Goal: Task Accomplishment & Management: Complete application form

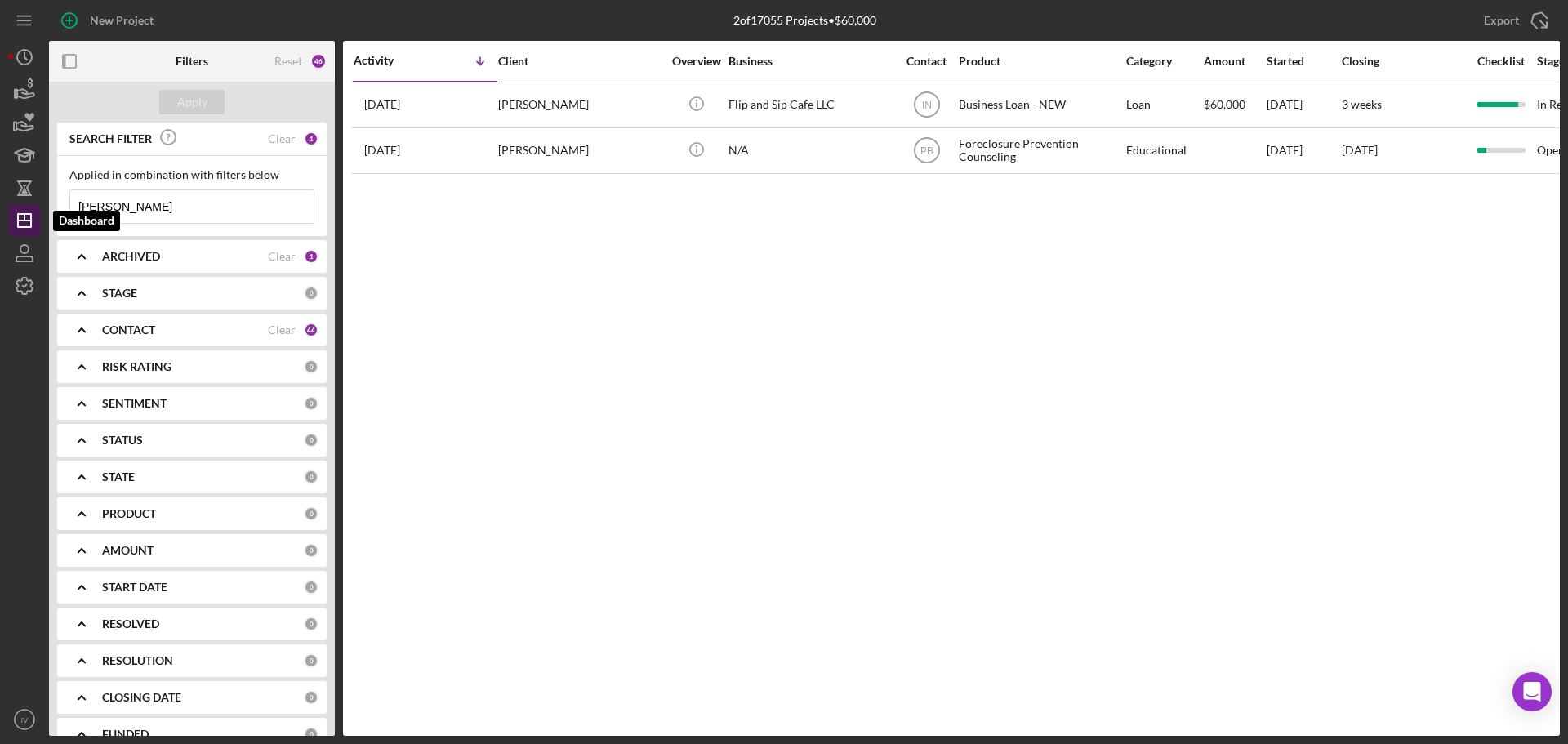
drag, startPoint x: 135, startPoint y: 210, endPoint x: 32, endPoint y: 215, distance: 103.1
click at [32, 215] on div "New Project 2 of 17055 Projects • $60,000 [PERSON_NAME] Export Icon/Export Filt…" at bounding box center [784, 368] width 1552 height 736
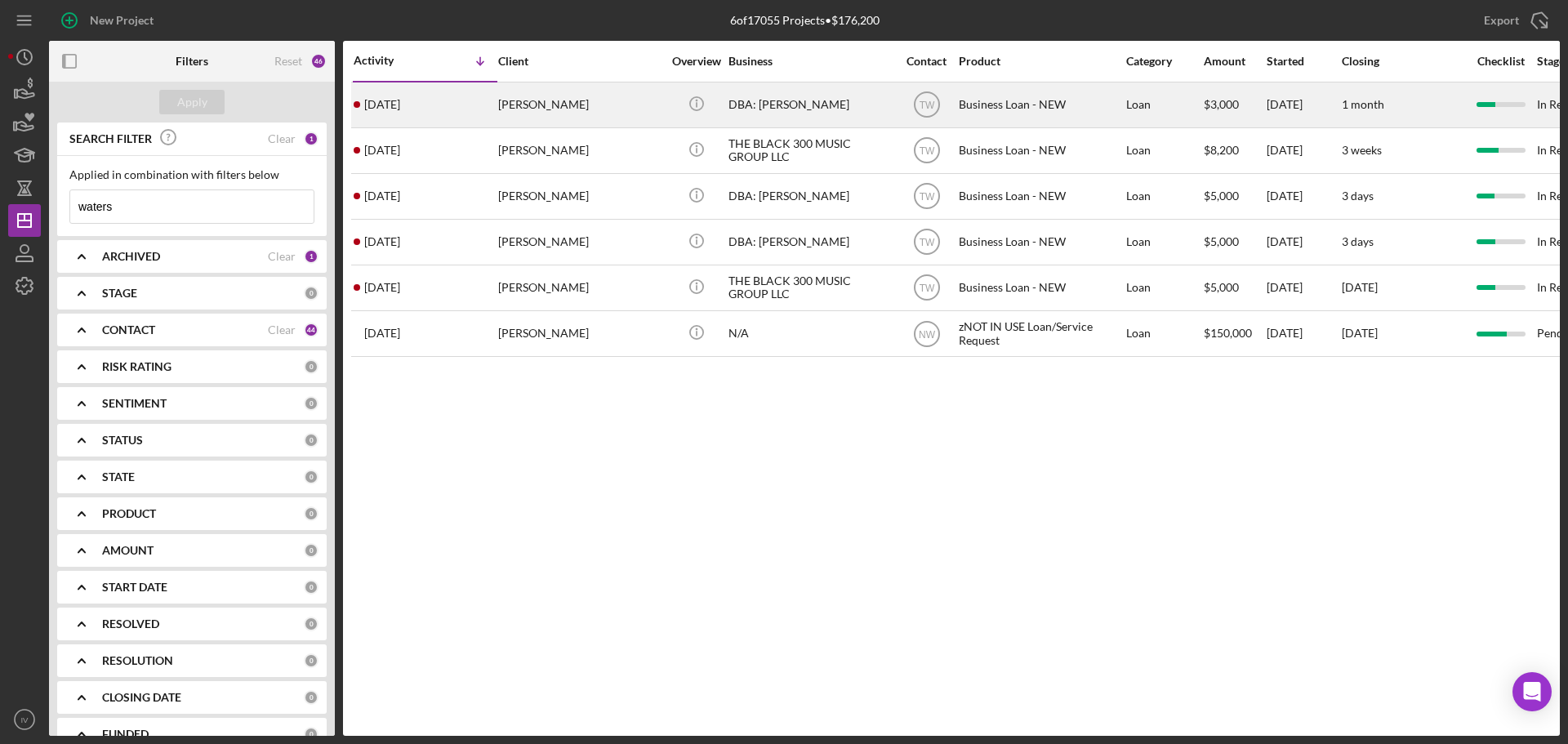
type input "waters"
click at [569, 98] on div "[PERSON_NAME]" at bounding box center [580, 105] width 163 height 44
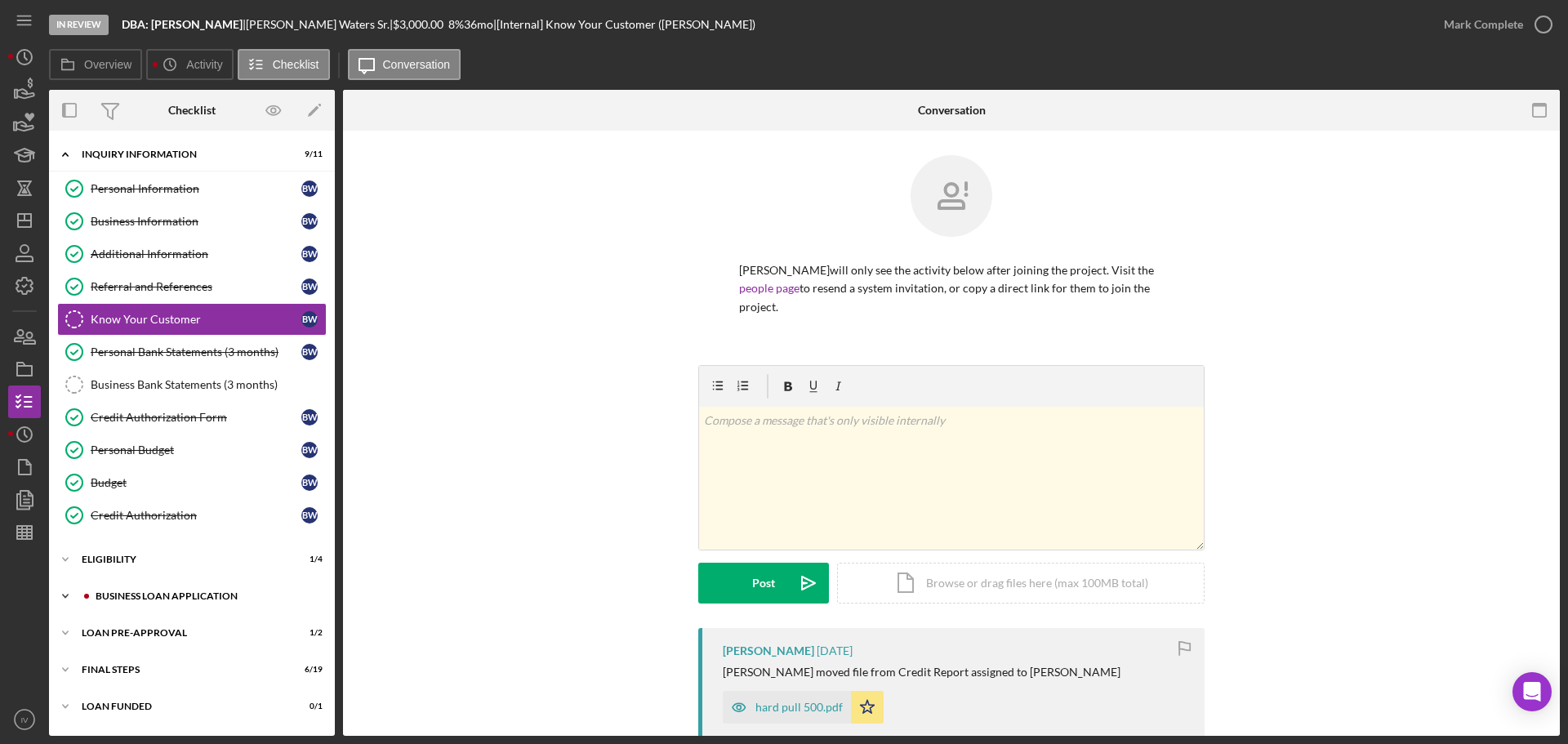
click at [158, 594] on div "BUSINESS LOAN APPLICATION" at bounding box center [205, 596] width 219 height 9
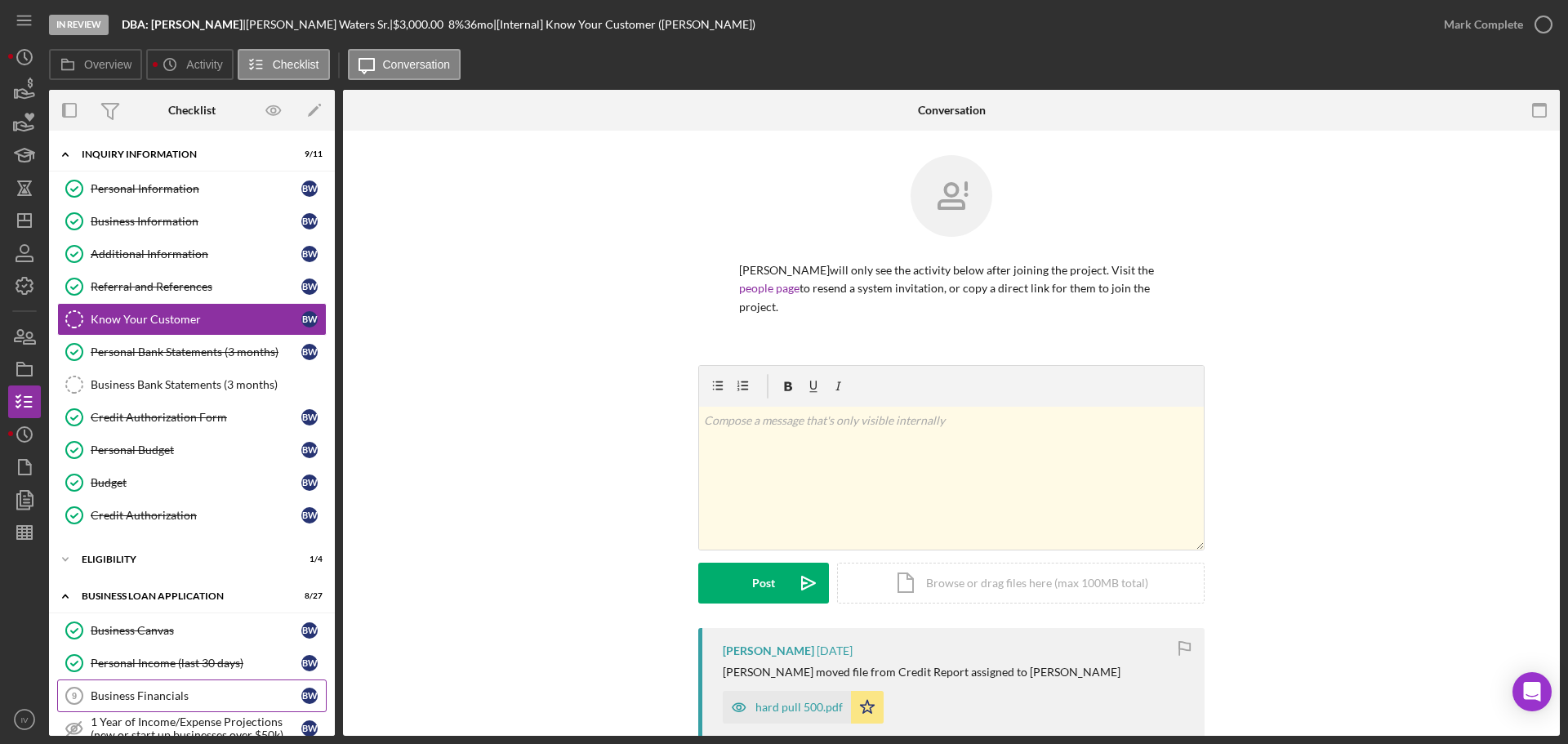
scroll to position [82, 0]
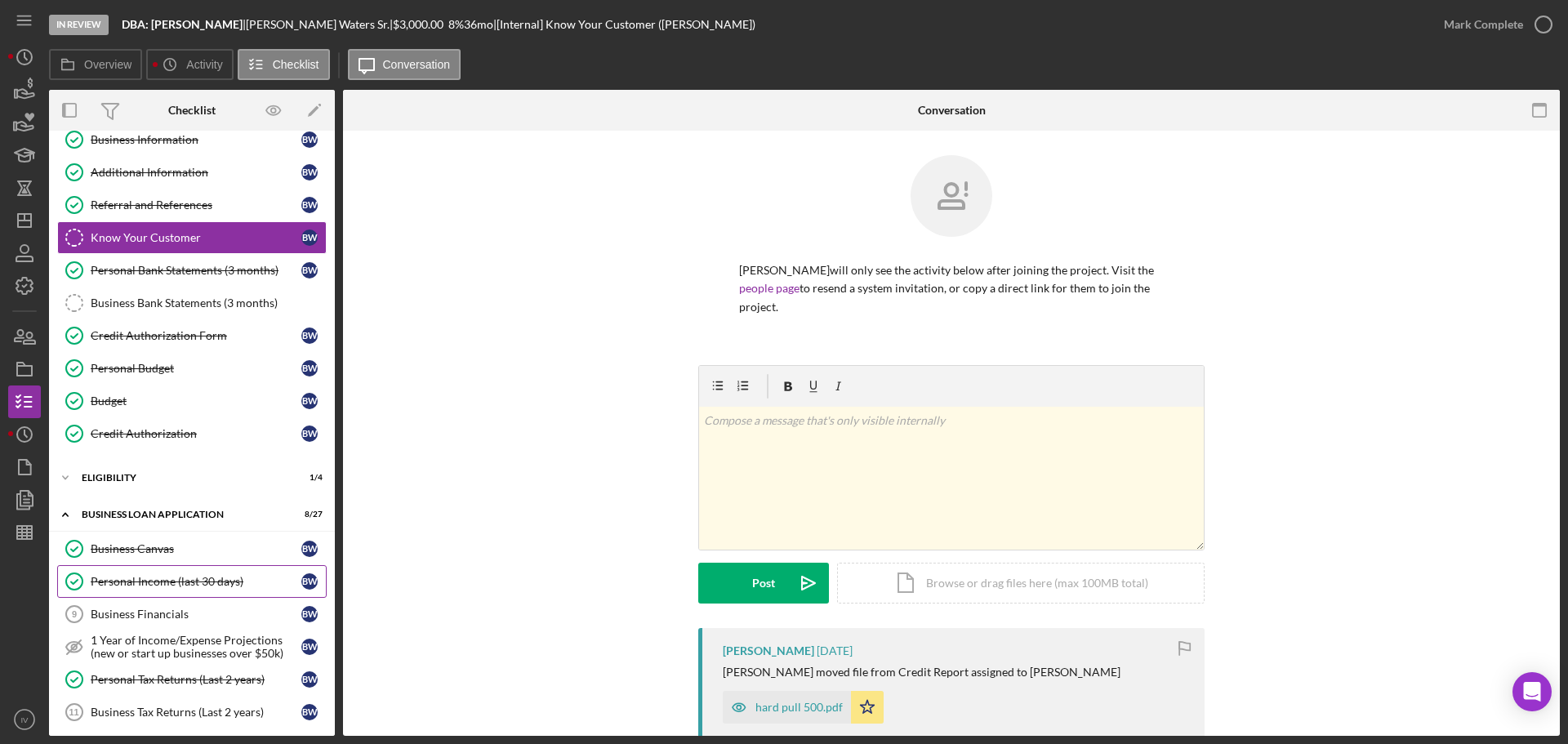
click at [147, 581] on div "Personal Income (last 30 days)" at bounding box center [196, 582] width 210 height 13
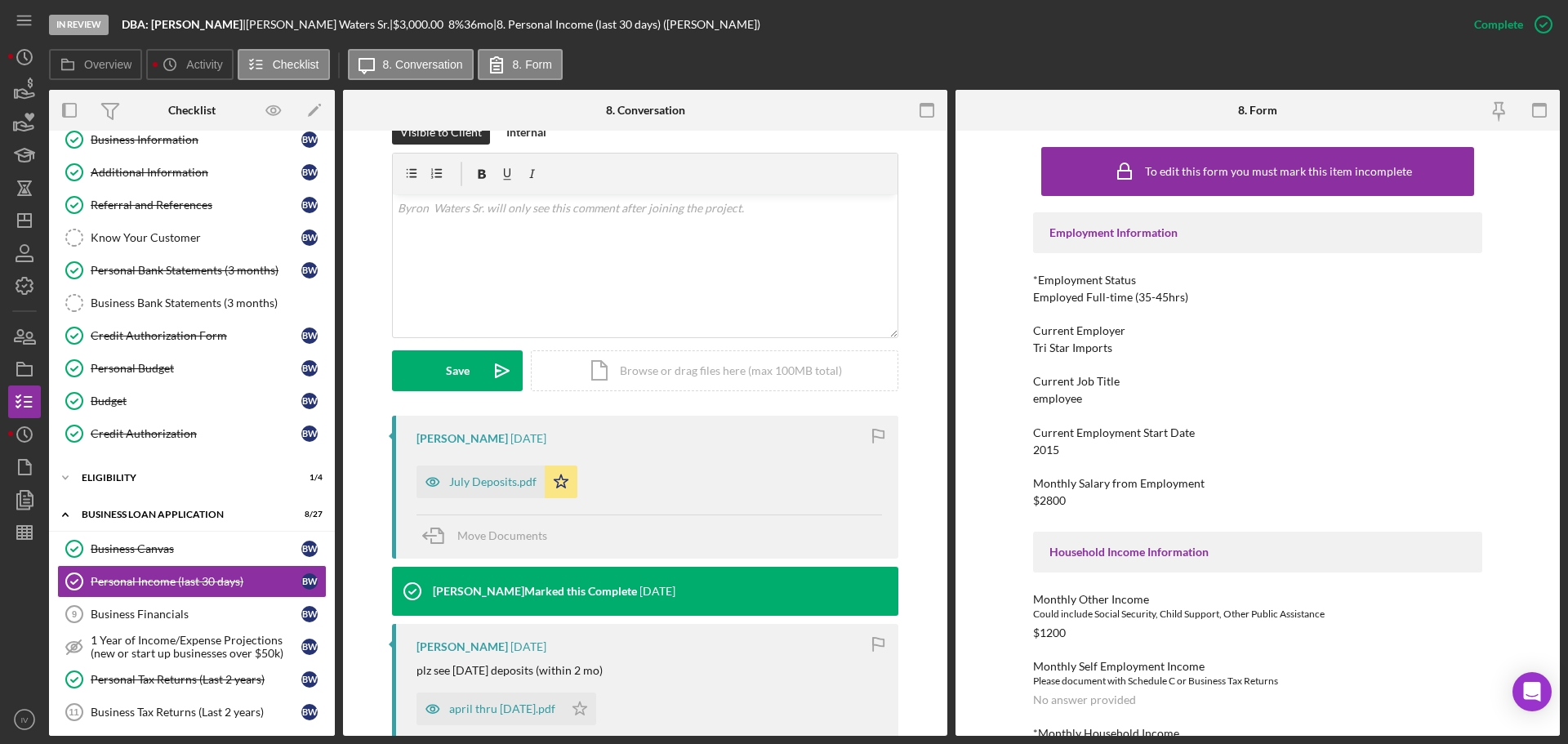
scroll to position [327, 0]
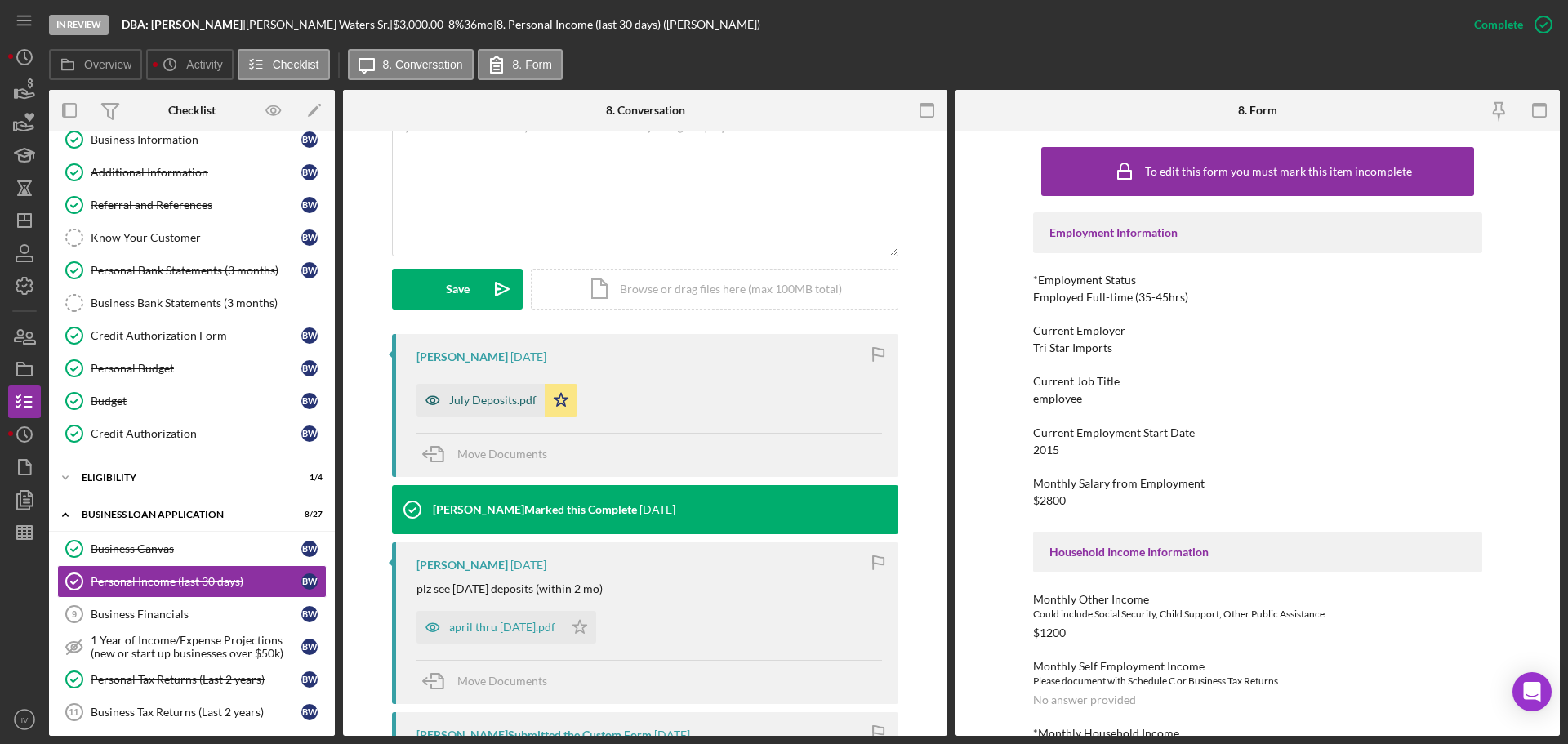
click at [455, 391] on div "July Deposits.pdf" at bounding box center [480, 400] width 128 height 32
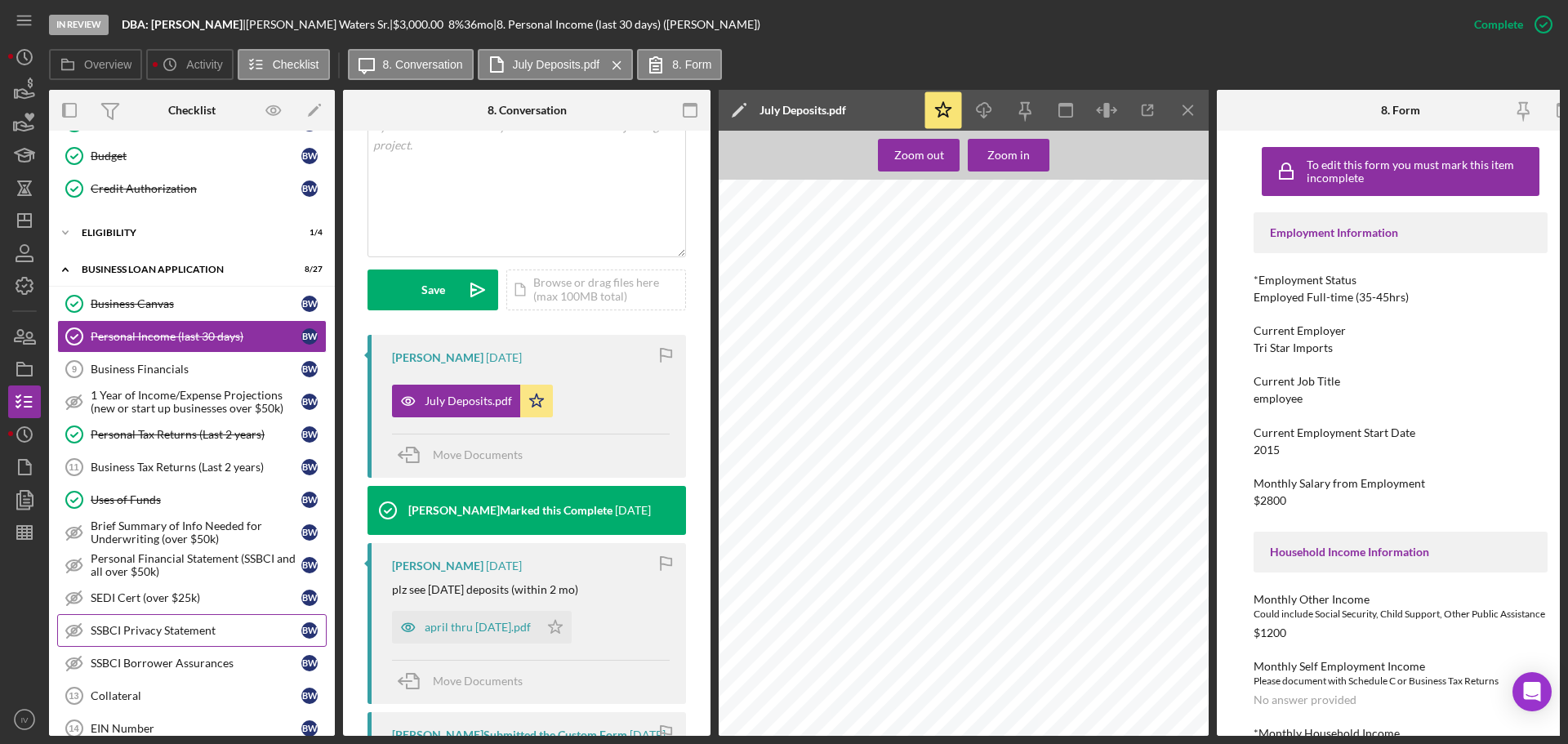
scroll to position [490, 0]
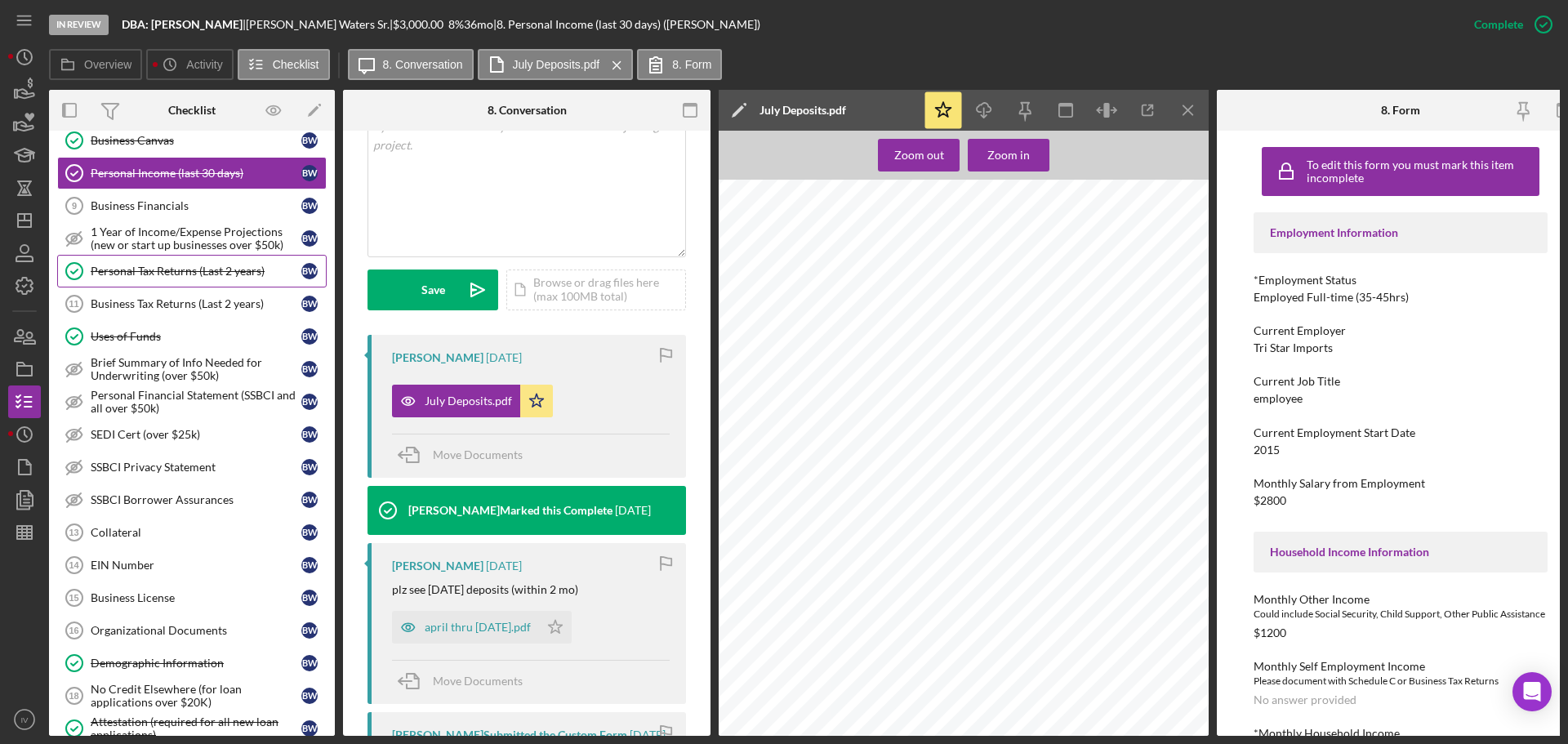
click at [153, 269] on div "Personal Tax Returns (Last 2 years)" at bounding box center [196, 271] width 210 height 13
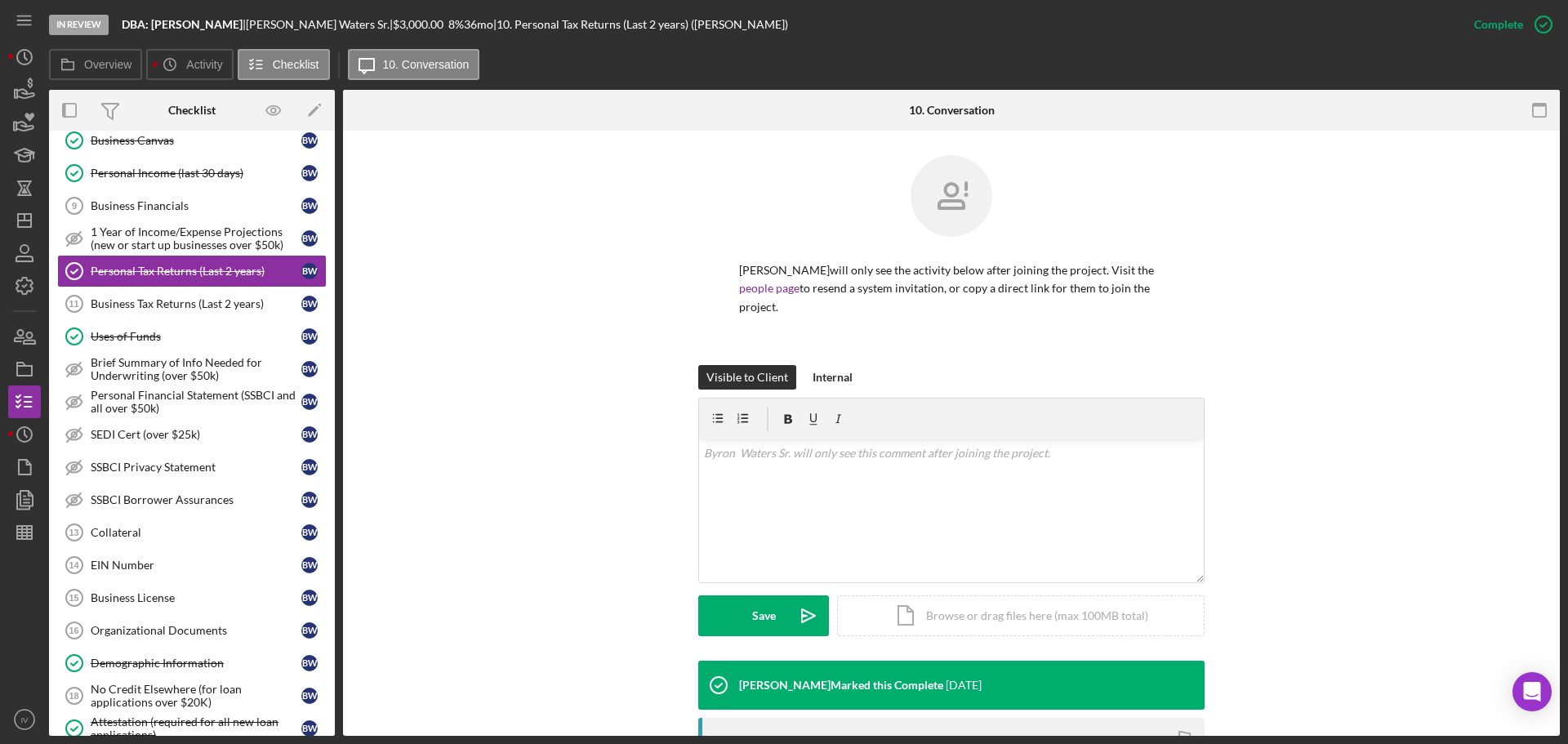
scroll to position [238, 0]
